Goal: Task Accomplishment & Management: Use online tool/utility

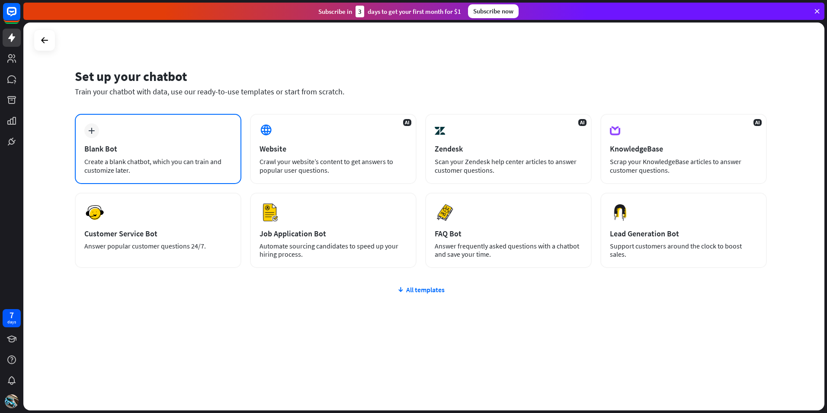
drag, startPoint x: 275, startPoint y: 159, endPoint x: 153, endPoint y: 151, distance: 122.3
click at [153, 151] on div "Blank Bot" at bounding box center [157, 149] width 147 height 10
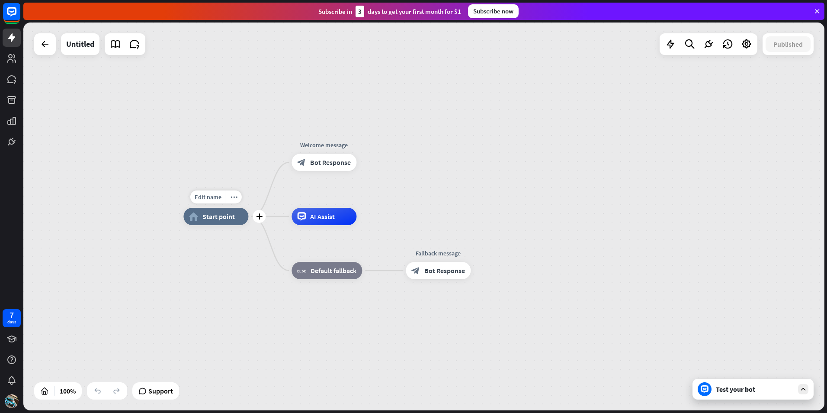
click at [207, 223] on div "home_2 Start point" at bounding box center [215, 216] width 65 height 17
drag, startPoint x: 319, startPoint y: 159, endPoint x: 195, endPoint y: 143, distance: 124.2
click at [190, 141] on div "home_2 Start point Edit name more_horiz Welcome message block_bot_response Bot …" at bounding box center [423, 216] width 801 height 388
click at [345, 247] on div "home_2 Start point Welcome message block_bot_response Bot Response Edit name mo…" at bounding box center [583, 410] width 801 height 388
click at [424, 279] on div "Edit name more_horiz plus Fallback message block_bot_response Bot Response" at bounding box center [438, 270] width 65 height 17
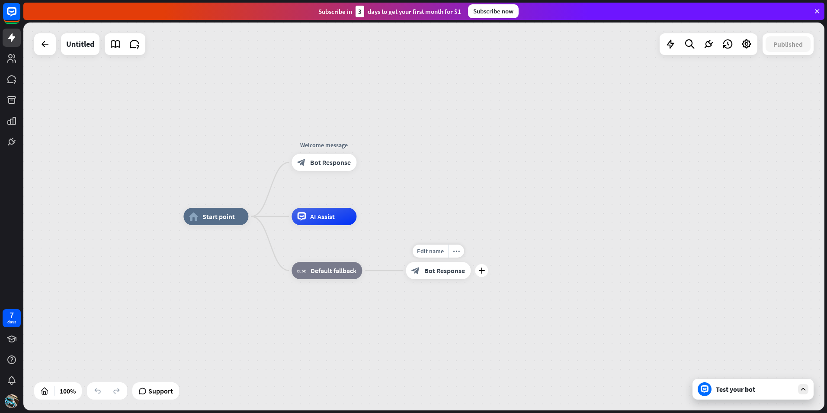
drag, startPoint x: 425, startPoint y: 274, endPoint x: 440, endPoint y: 274, distance: 15.1
click at [434, 279] on div "Edit name more_horiz plus block_bot_response Bot Response" at bounding box center [438, 270] width 65 height 17
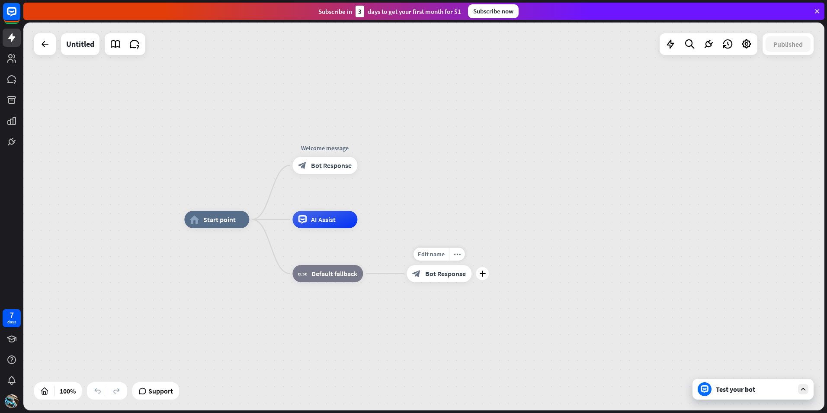
drag, startPoint x: 439, startPoint y: 282, endPoint x: 438, endPoint y: 272, distance: 9.6
click at [444, 282] on div "Edit name more_horiz plus block_bot_response Bot Response" at bounding box center [439, 273] width 65 height 17
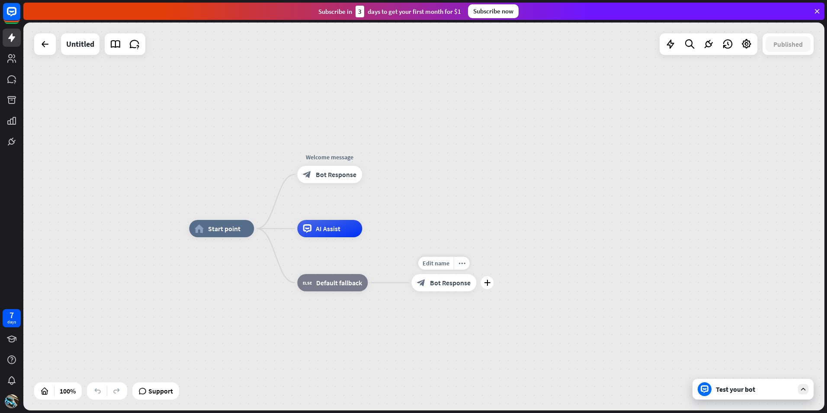
drag, startPoint x: 433, startPoint y: 296, endPoint x: 429, endPoint y: 287, distance: 10.5
click at [434, 291] on div "Edit name more_horiz plus block_bot_response Bot Response" at bounding box center [443, 282] width 65 height 17
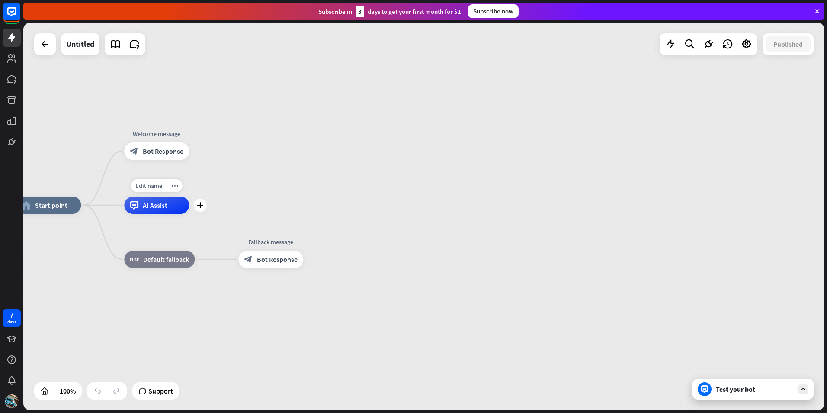
drag, startPoint x: 282, startPoint y: 227, endPoint x: 117, endPoint y: 210, distance: 166.1
click at [124, 210] on div "Edit name more_horiz plus AI Assist" at bounding box center [156, 204] width 65 height 17
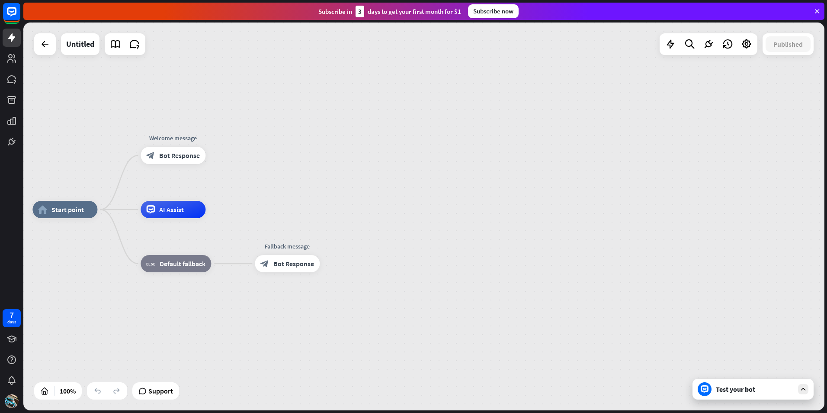
drag, startPoint x: 279, startPoint y: 151, endPoint x: 310, endPoint y: 152, distance: 30.3
click at [297, 154] on div "home_2 Start point Welcome message block_bot_response Bot Response AI Assist bl…" at bounding box center [423, 216] width 801 height 388
click at [310, 152] on div "home_2 Start point Welcome message block_bot_response Bot Response AI Assist bl…" at bounding box center [423, 216] width 801 height 388
click at [186, 156] on span "Bot Response" at bounding box center [180, 155] width 41 height 9
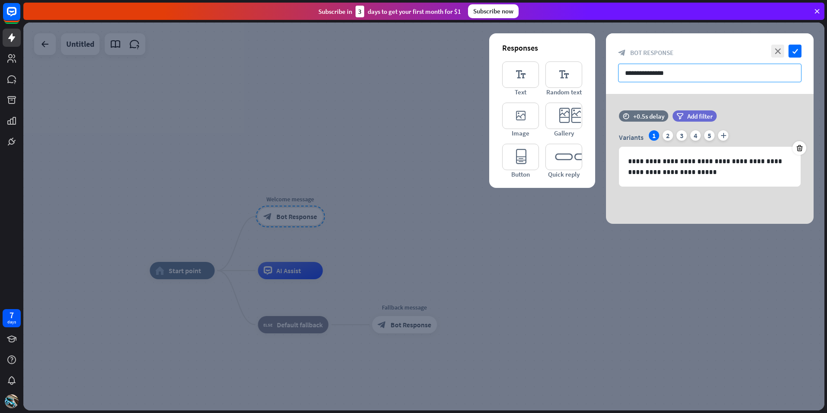
click at [719, 79] on input "**********" at bounding box center [709, 73] width 183 height 19
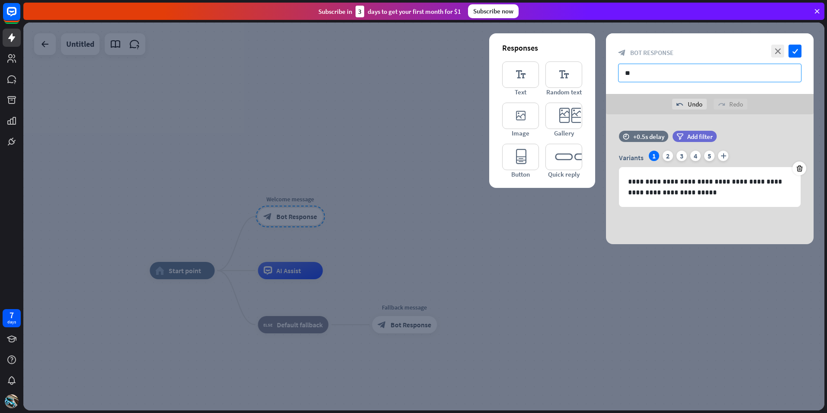
type input "*"
type input "********"
click at [513, 78] on icon "editor_text" at bounding box center [520, 74] width 37 height 26
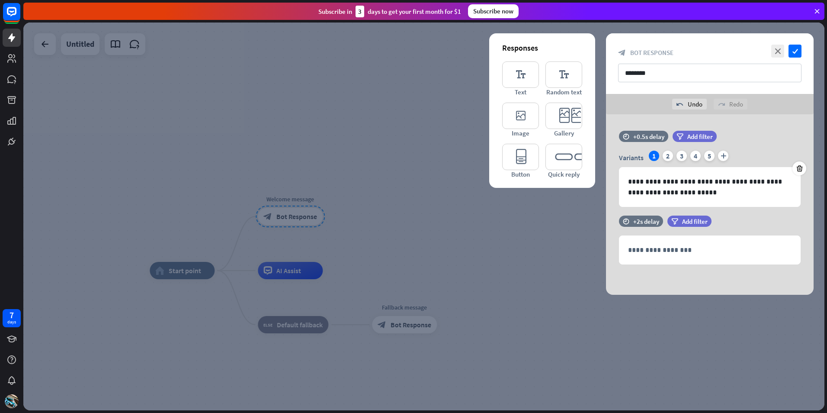
click at [543, 292] on div at bounding box center [423, 216] width 801 height 388
